Goal: Communication & Community: Answer question/provide support

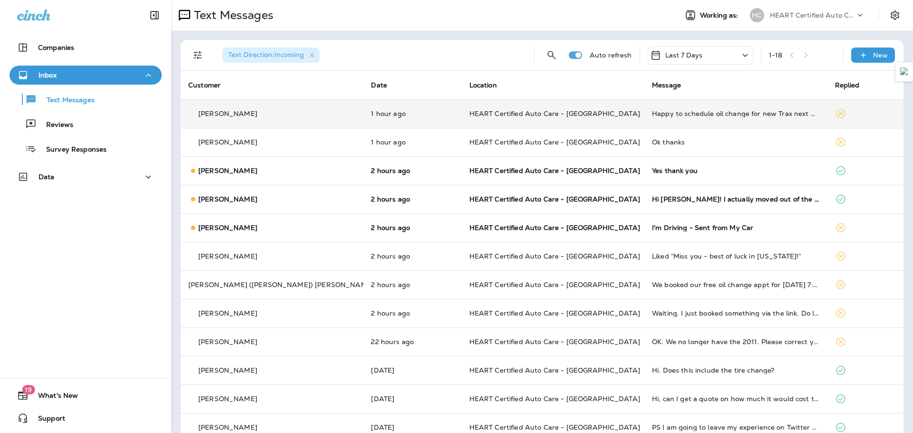
scroll to position [19, 0]
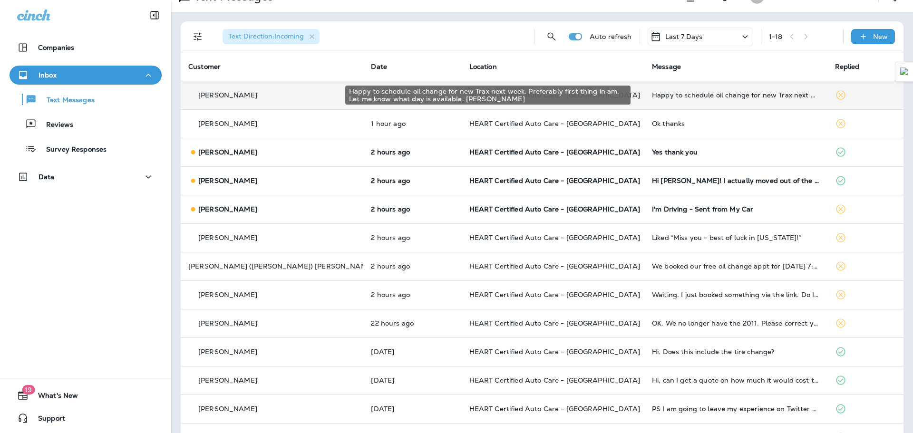
click at [764, 98] on div "Happy to schedule oil change for new Trax next week. Preferably first thing in …" at bounding box center [735, 95] width 167 height 8
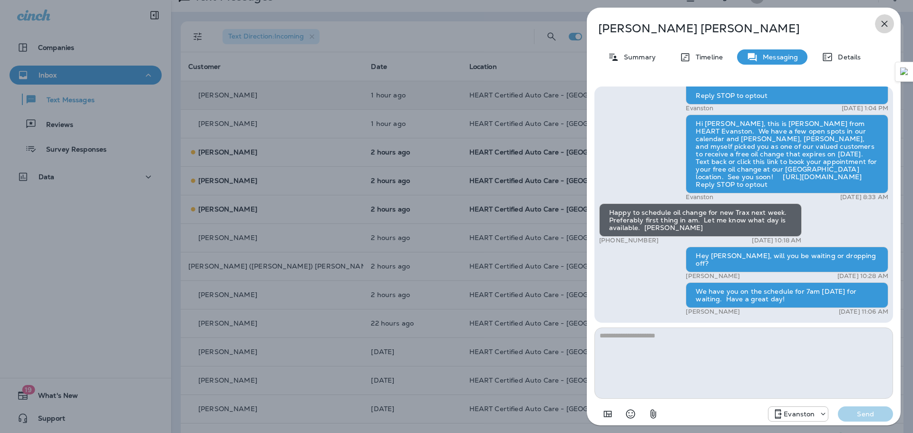
click at [887, 25] on icon "button" at bounding box center [883, 23] width 11 height 11
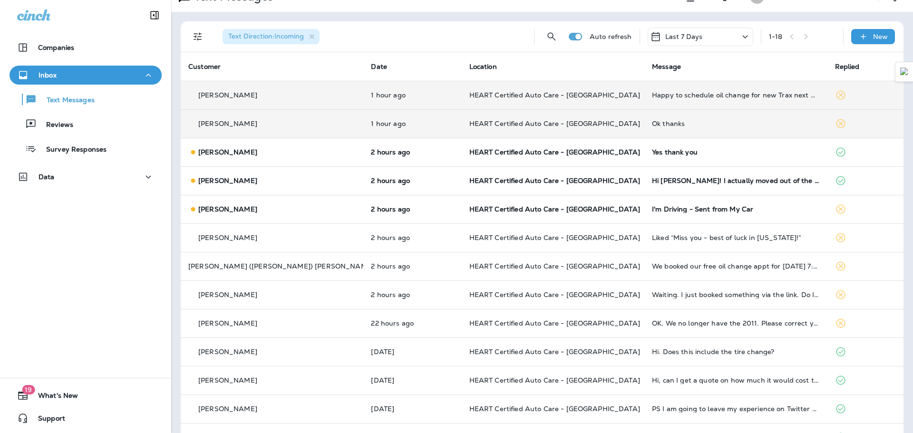
click at [654, 123] on div "Ok thanks" at bounding box center [735, 124] width 167 height 8
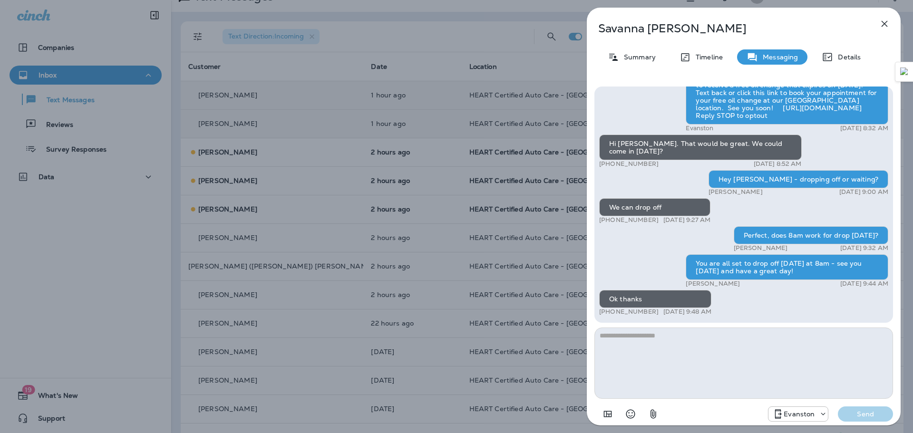
click at [886, 26] on icon "button" at bounding box center [884, 24] width 6 height 6
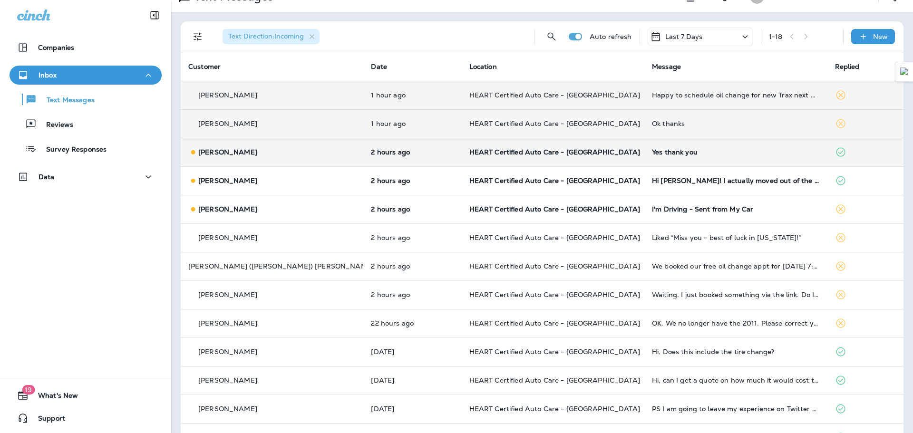
click at [665, 156] on td "Yes thank you" at bounding box center [735, 152] width 183 height 29
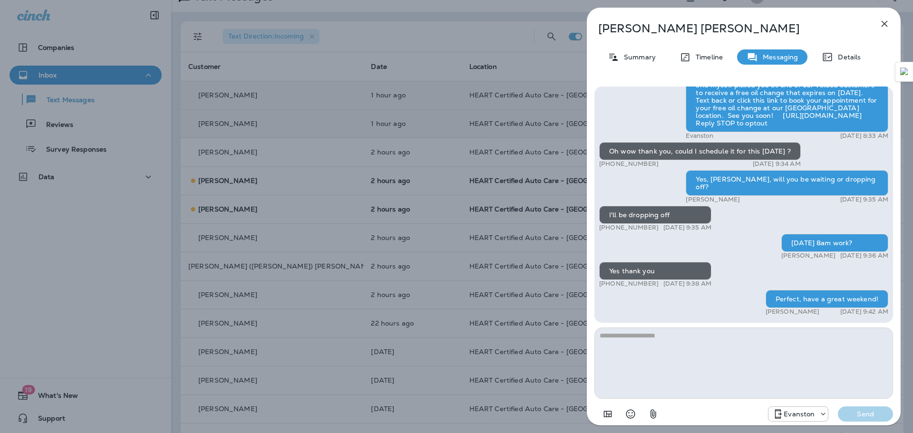
click at [887, 22] on icon "button" at bounding box center [883, 23] width 11 height 11
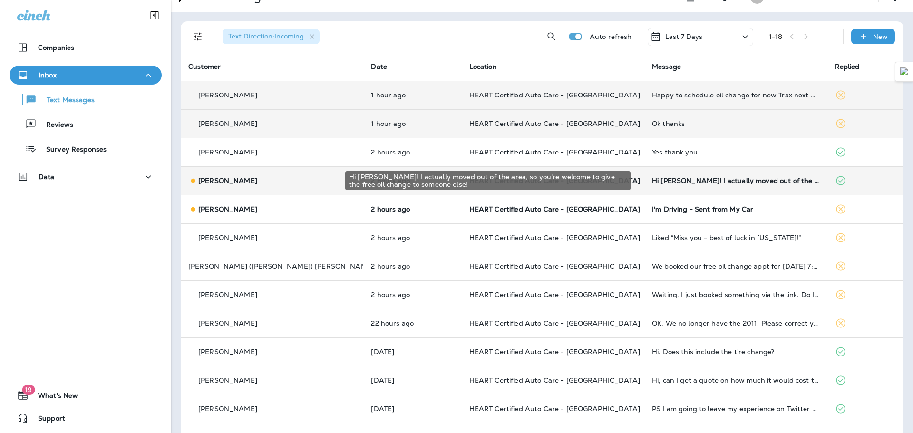
click at [702, 180] on div "Hi [PERSON_NAME]! I actually moved out of the area, so you're welcome to give t…" at bounding box center [735, 181] width 167 height 8
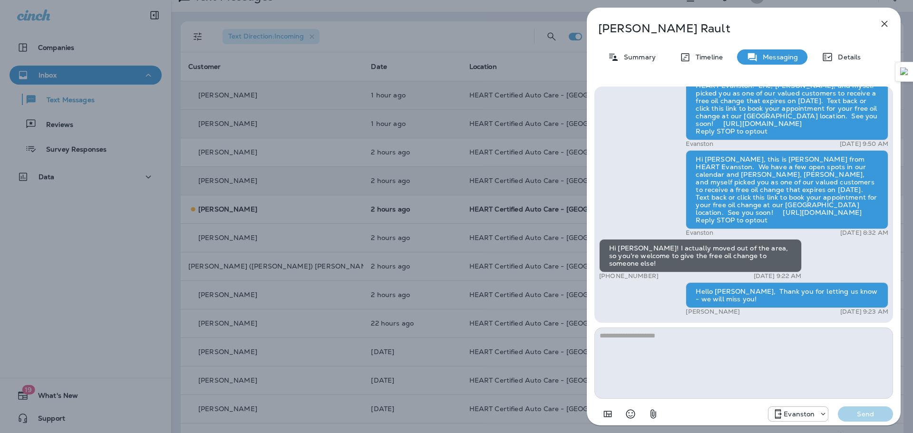
click at [887, 23] on icon "button" at bounding box center [883, 23] width 11 height 11
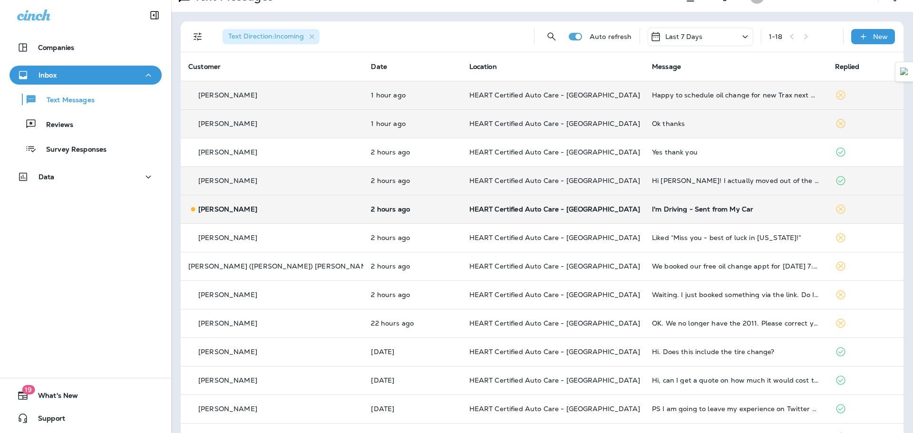
click at [231, 210] on p "[PERSON_NAME]" at bounding box center [227, 209] width 59 height 8
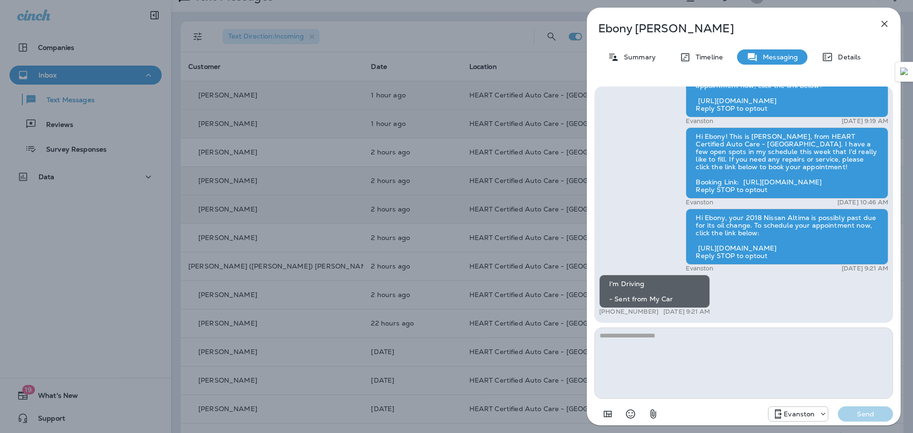
drag, startPoint x: 883, startPoint y: 25, endPoint x: 877, endPoint y: 26, distance: 6.3
click at [882, 24] on icon "button" at bounding box center [883, 23] width 11 height 11
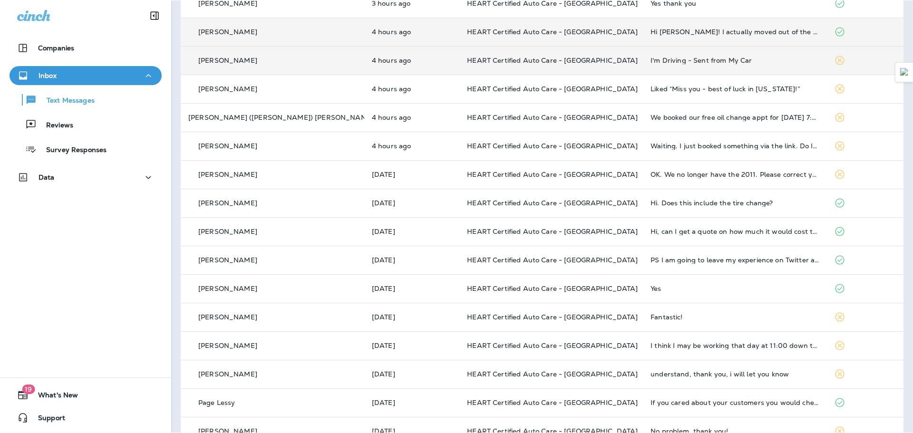
scroll to position [190, 0]
